Goal: Information Seeking & Learning: Learn about a topic

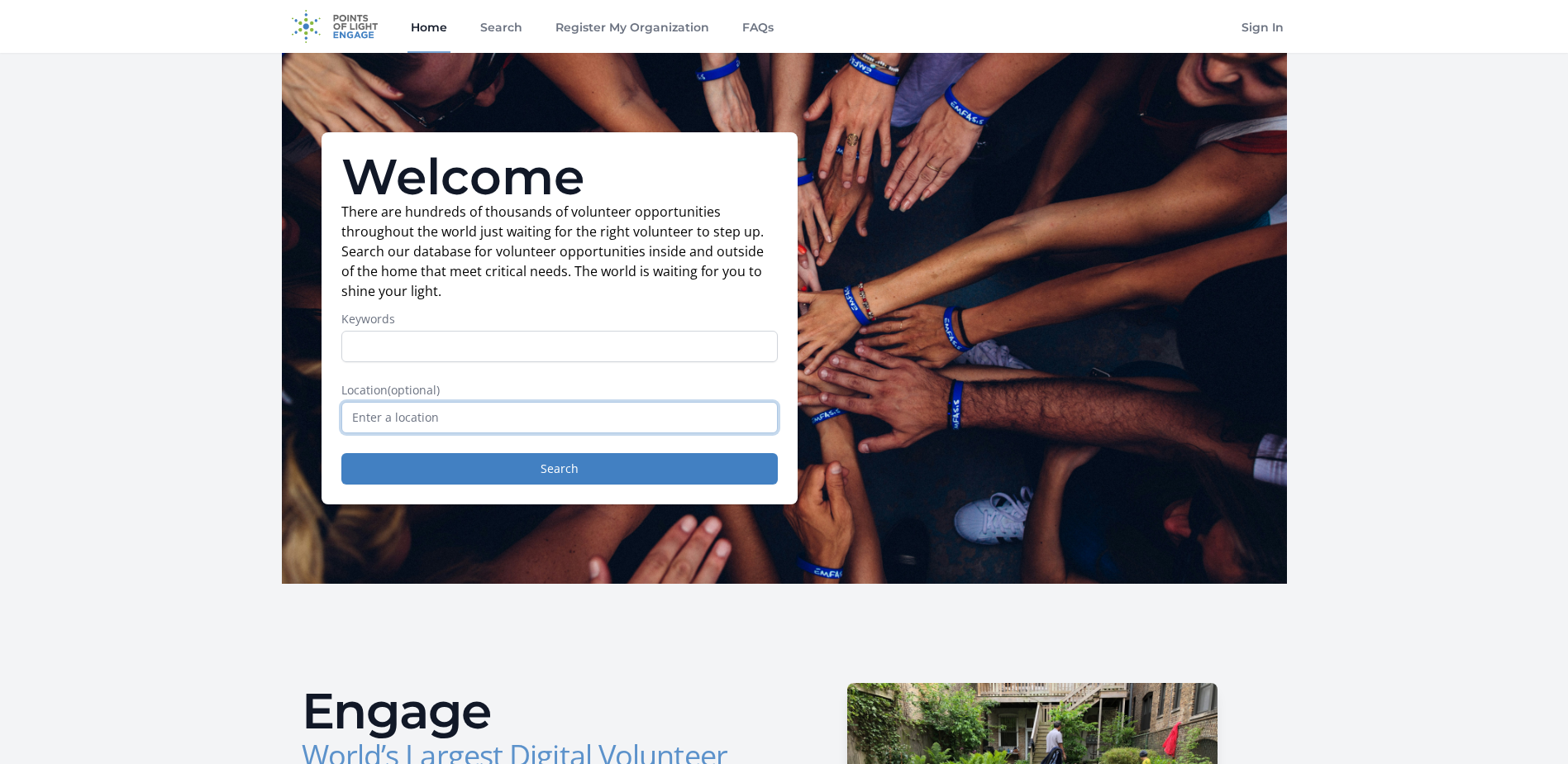
click at [524, 424] on input "text" at bounding box center [559, 417] width 436 height 31
click at [503, 28] on link "Search" at bounding box center [501, 27] width 49 height 53
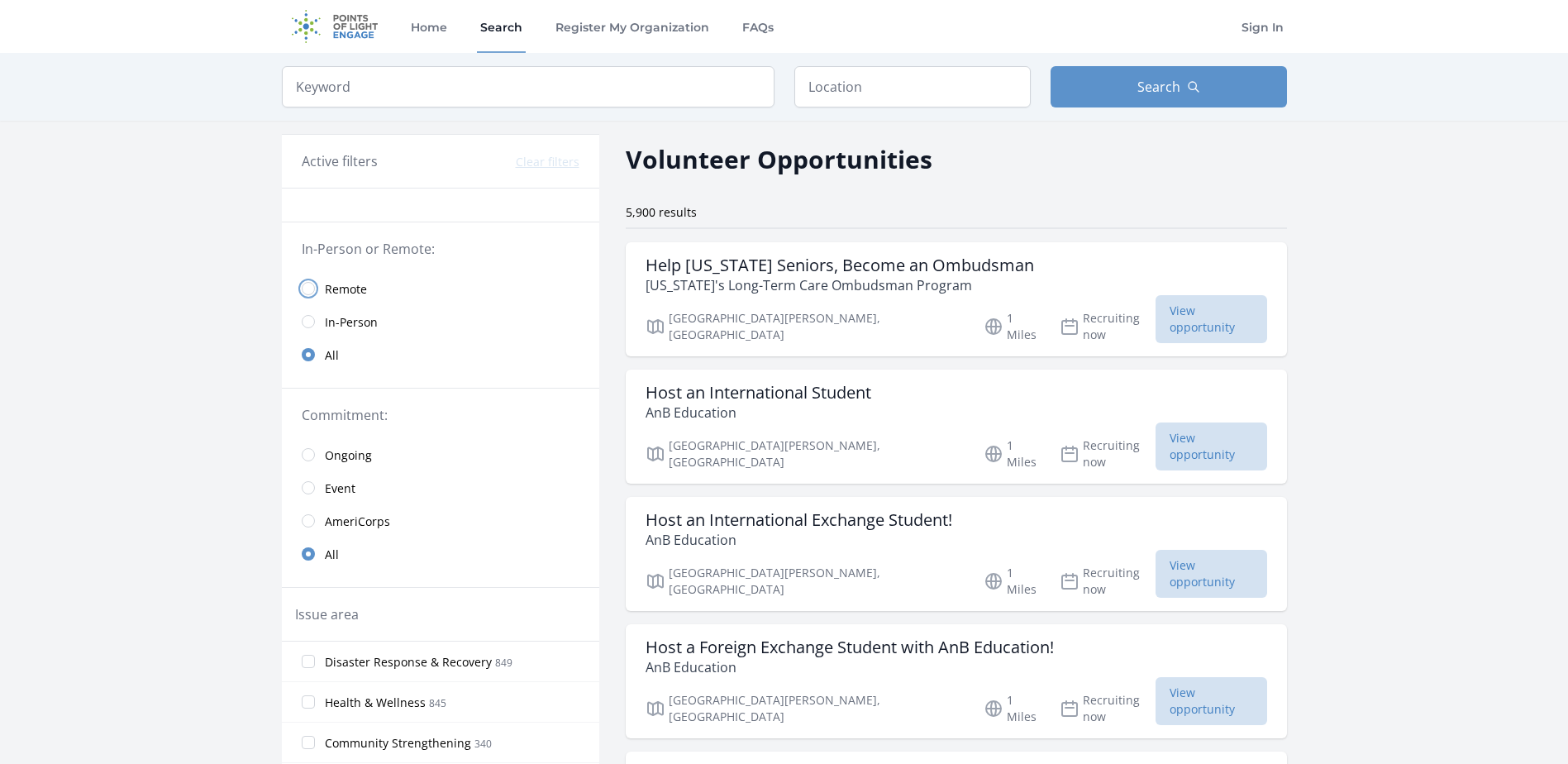
click at [307, 289] on input "radio" at bounding box center [308, 288] width 13 height 13
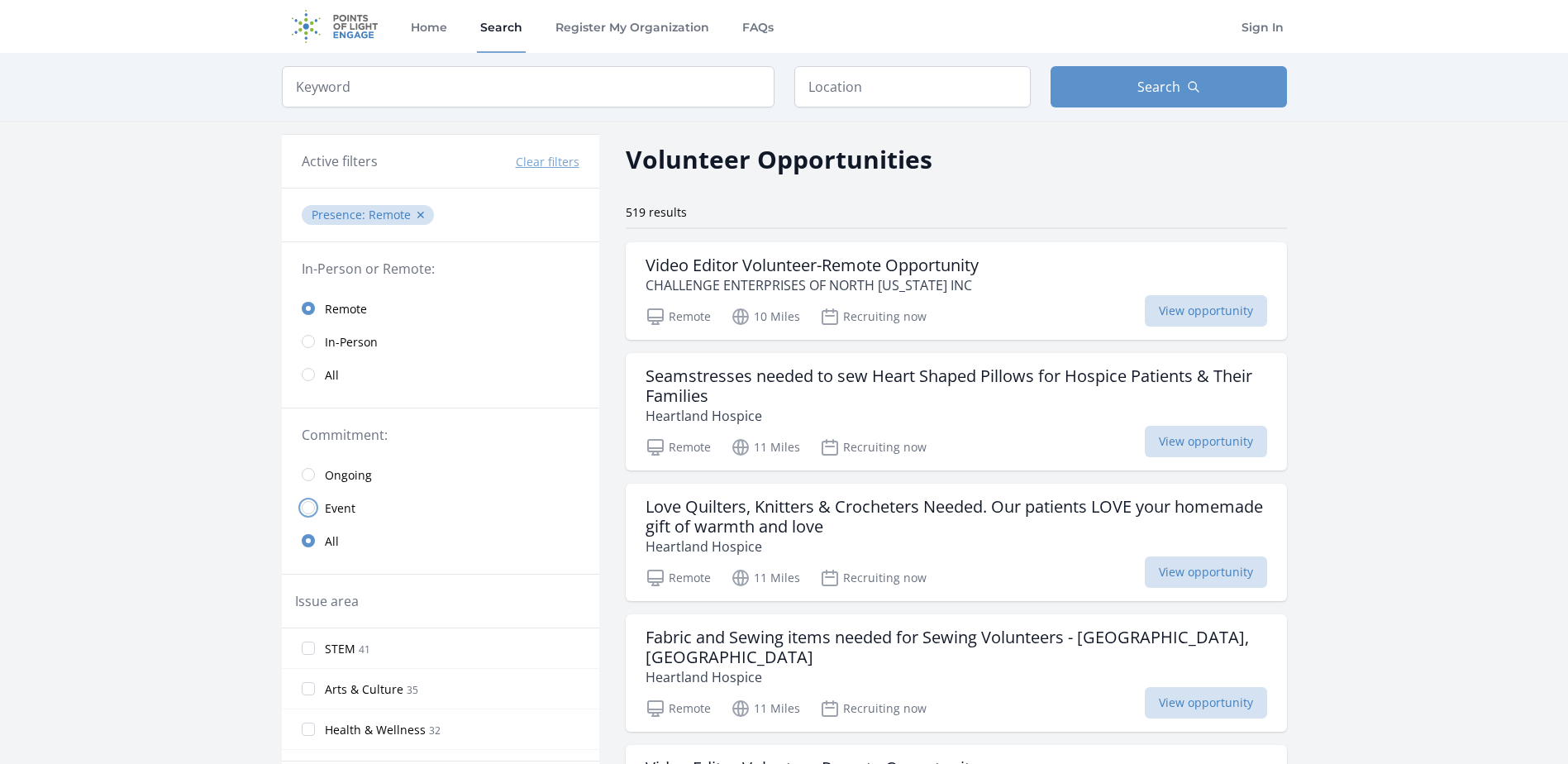
click at [310, 510] on input "radio" at bounding box center [308, 507] width 13 height 13
